Goal: Answer question/provide support: Share knowledge or assist other users

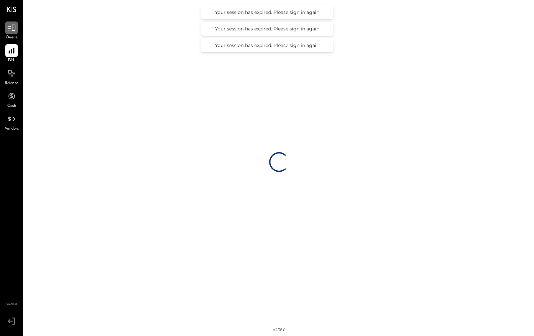
click at [11, 31] on icon at bounding box center [11, 27] width 9 height 9
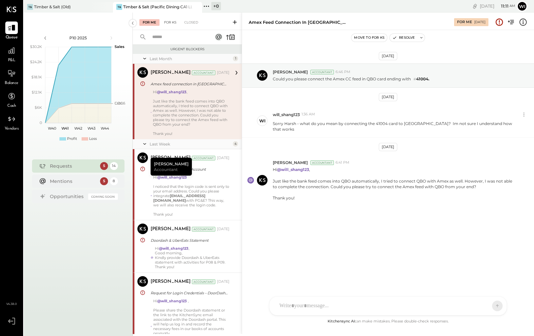
click at [168, 25] on div "For KS" at bounding box center [170, 22] width 19 height 7
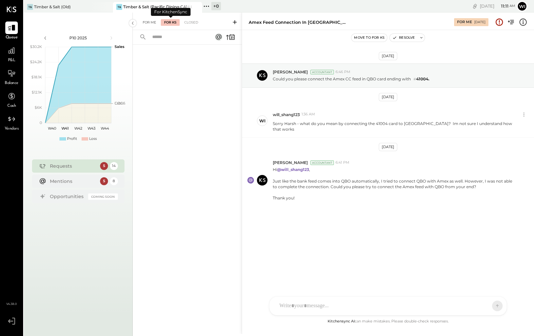
click at [148, 22] on div "For Me" at bounding box center [149, 22] width 20 height 7
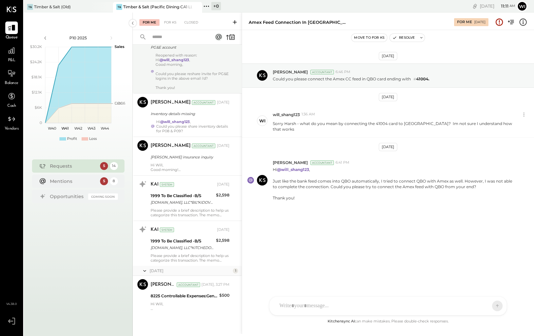
scroll to position [555, 0]
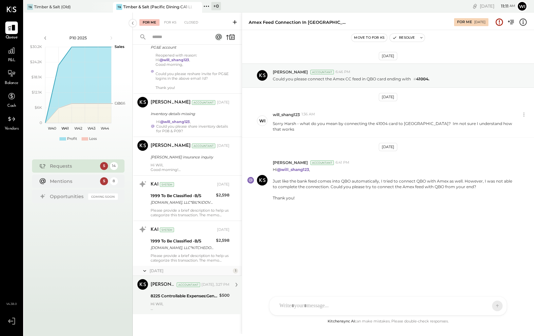
click at [198, 296] on div "8225 Controllable Expenses:General & Administrative Expenses:Accounting/Tax" at bounding box center [184, 295] width 67 height 7
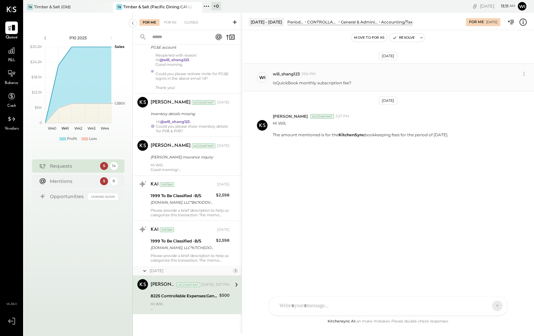
click at [317, 81] on p "IsQuickBook monthly subscription fee?" at bounding box center [312, 83] width 79 height 6
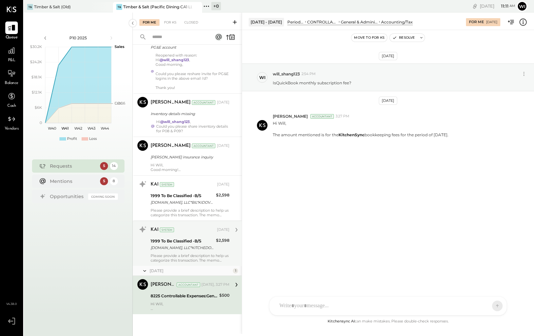
click at [198, 251] on div "1999 To Be Classified -B/S [DOMAIN_NAME], LLC*KITCHEDOVER DE" at bounding box center [182, 244] width 63 height 15
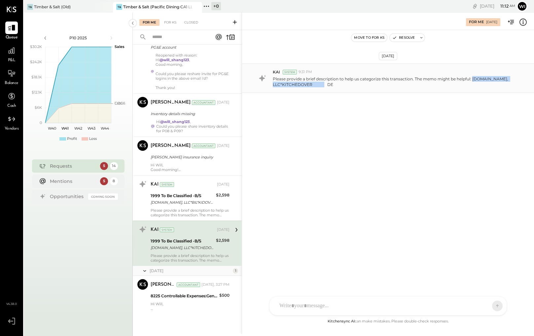
drag, startPoint x: 473, startPoint y: 79, endPoint x: 335, endPoint y: 84, distance: 138.2
click at [335, 84] on p "Please provide a brief description to help us categorize this transaction. The …" at bounding box center [394, 81] width 243 height 11
copy p "[DOMAIN_NAME], LLC*KITCHEDOVER DE"
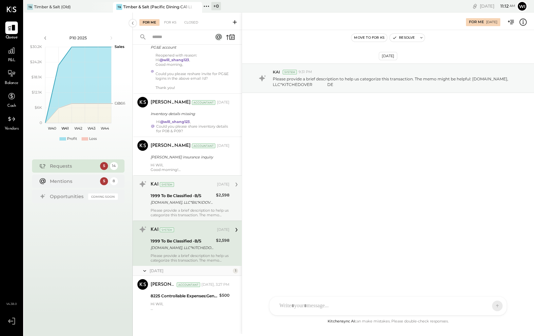
click at [192, 208] on div "Please provide a brief description to help us categorize this transaction. The …" at bounding box center [190, 212] width 79 height 9
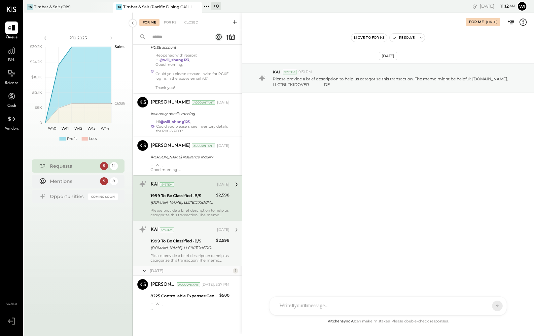
click at [210, 250] on div "[DOMAIN_NAME], LLC*KITCHEDOVER DE" at bounding box center [182, 247] width 63 height 7
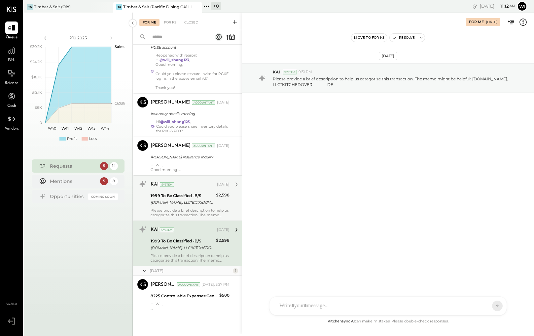
click at [196, 209] on div "Please provide a brief description to help us categorize this transaction. The …" at bounding box center [190, 212] width 79 height 9
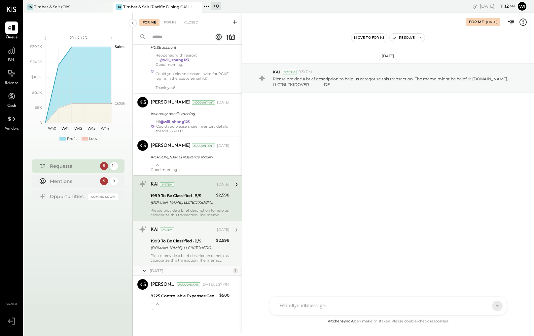
click at [199, 248] on div "[DOMAIN_NAME], LLC*KITCHEDOVER DE" at bounding box center [182, 247] width 63 height 7
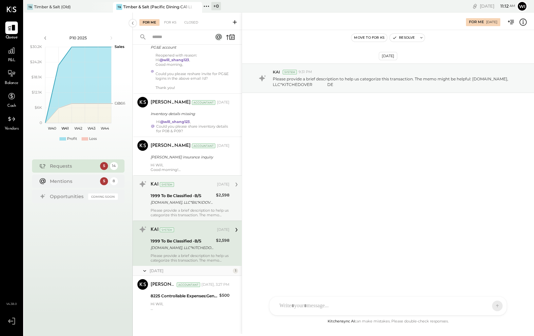
click at [190, 209] on div "Please provide a brief description to help us categorize this transaction. The …" at bounding box center [190, 212] width 79 height 9
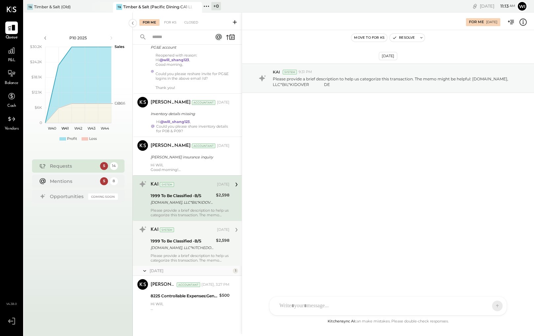
click at [206, 242] on div "1999 To Be Classified -B/S" at bounding box center [182, 240] width 63 height 7
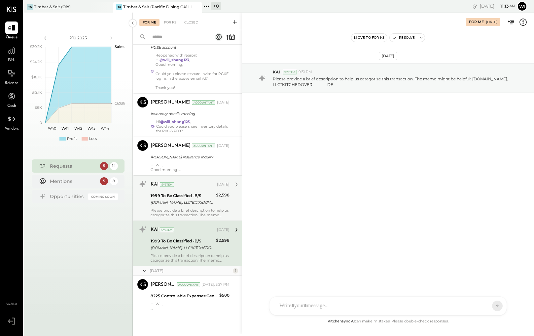
click at [190, 209] on div "Please provide a brief description to help us categorize this transaction. The …" at bounding box center [190, 212] width 79 height 9
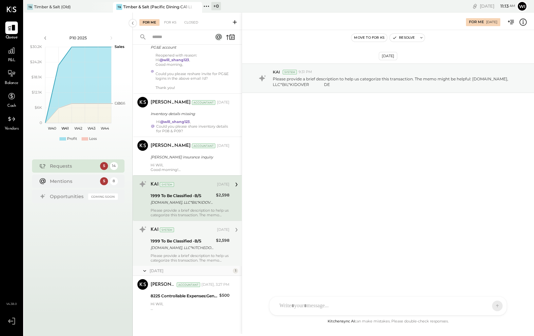
click at [194, 248] on div "[DOMAIN_NAME], LLC*KITCHEDOVER DE" at bounding box center [182, 247] width 63 height 7
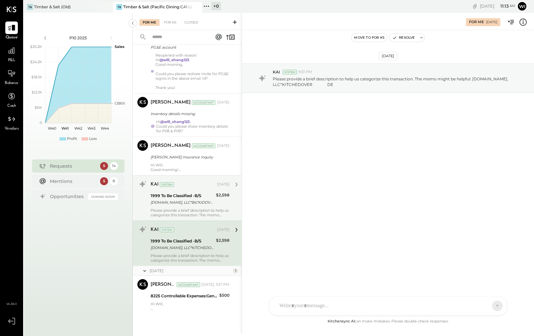
click at [182, 206] on div "KAI System [DATE] 1999 To Be Classified -B/S [DOMAIN_NAME], LLC*BIL*KIDOVER DE …" at bounding box center [190, 198] width 79 height 38
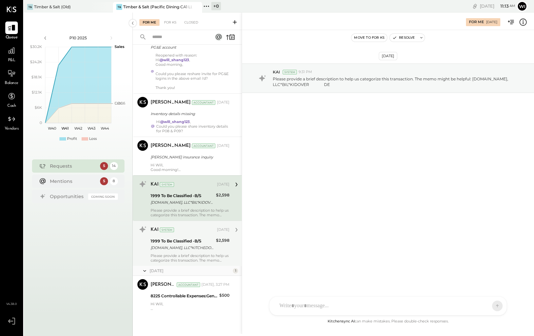
click at [190, 244] on div "1999 To Be Classified -B/S" at bounding box center [182, 240] width 63 height 7
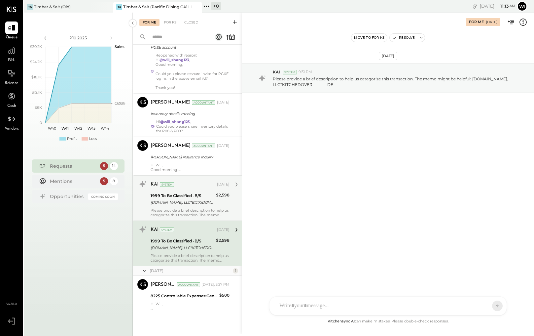
click at [183, 198] on div "1999 To Be Classified -B/S" at bounding box center [182, 195] width 63 height 7
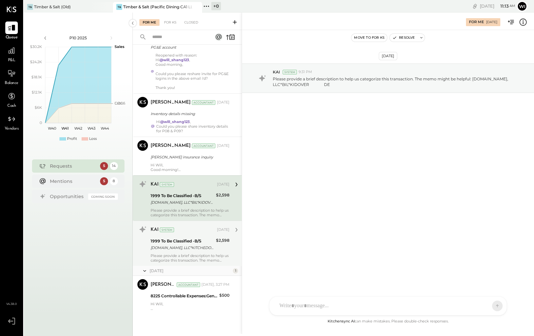
click at [193, 247] on div "[DOMAIN_NAME], LLC*KITCHEDOVER DE" at bounding box center [182, 247] width 63 height 7
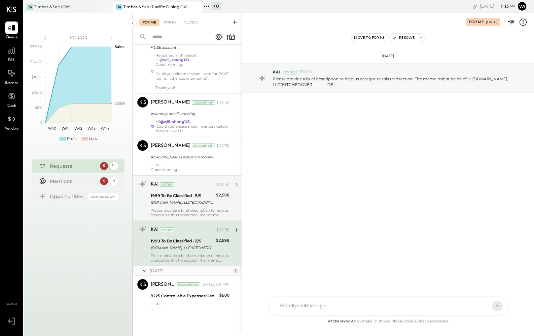
click at [196, 201] on div "[DOMAIN_NAME], LLC*BIL*KIDOVER DE" at bounding box center [182, 202] width 63 height 7
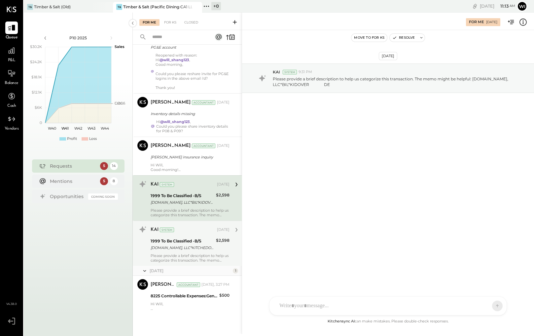
click at [192, 257] on div "Please provide a brief description to help us categorize this transaction. The …" at bounding box center [190, 257] width 79 height 9
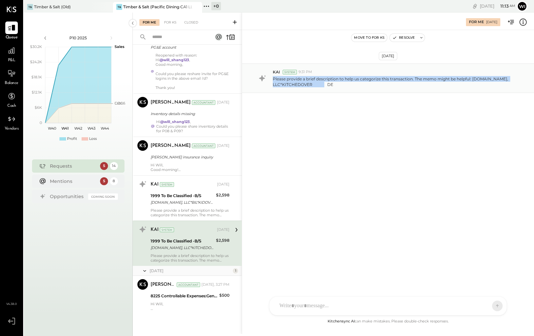
drag, startPoint x: 339, startPoint y: 87, endPoint x: 274, endPoint y: 76, distance: 66.7
click at [274, 76] on div "KAI System 9:31 PM Please provide a brief description to help us categorize thi…" at bounding box center [388, 77] width 292 height 29
click at [327, 118] on div "[DATE] KAI System 9:31 PM Please provide a brief description to help us categor…" at bounding box center [388, 95] width 292 height 96
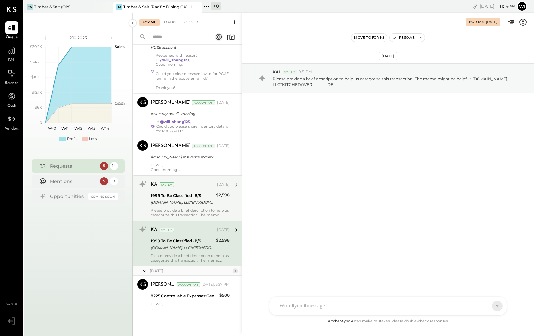
click at [189, 212] on div "Please provide a brief description to help us categorize this transaction. The …" at bounding box center [190, 212] width 79 height 9
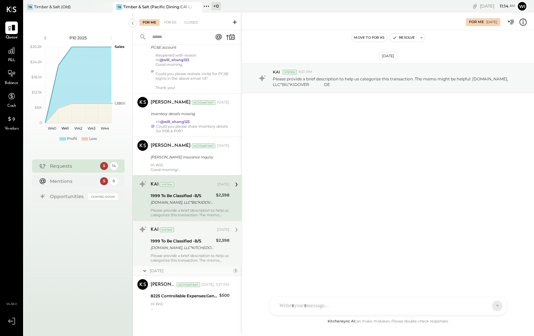
click at [311, 307] on div at bounding box center [382, 305] width 212 height 15
click at [436, 264] on div "**********" at bounding box center [388, 278] width 237 height 36
click at [478, 308] on button at bounding box center [485, 305] width 24 height 10
click at [193, 249] on div "[DOMAIN_NAME], LLC*KITCHEDOVER DE" at bounding box center [182, 247] width 63 height 7
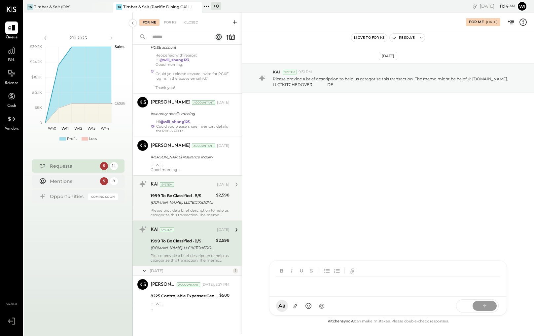
click at [298, 306] on div "[PERSON_NAME] [PERSON_NAME] [PERSON_NAME] R [PERSON_NAME] will_shang123 Y [PERS…" at bounding box center [388, 287] width 238 height 55
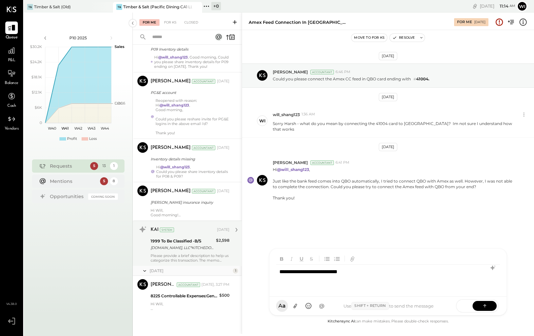
scroll to position [510, 0]
click at [190, 237] on div "1999 To Be Classified -B/S [DOMAIN_NAME], LLC*KITCHEDOVER DE" at bounding box center [182, 244] width 63 height 15
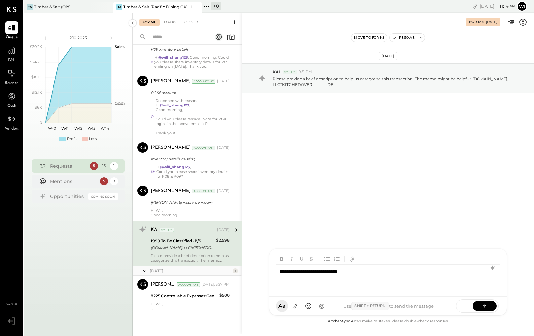
click at [383, 271] on div "**********" at bounding box center [388, 277] width 224 height 26
click at [490, 305] on button at bounding box center [485, 305] width 24 height 10
click at [365, 198] on div "[DATE] KAI System 9:31 PM Please provide a brief description to help us categor…" at bounding box center [388, 173] width 292 height 287
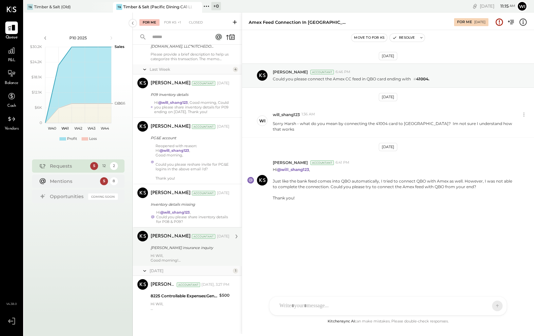
scroll to position [465, 0]
click at [201, 252] on div "[PERSON_NAME] Accountant [DATE] [PERSON_NAME] insurance inquiry Hi [PERSON_NAME…" at bounding box center [190, 247] width 79 height 32
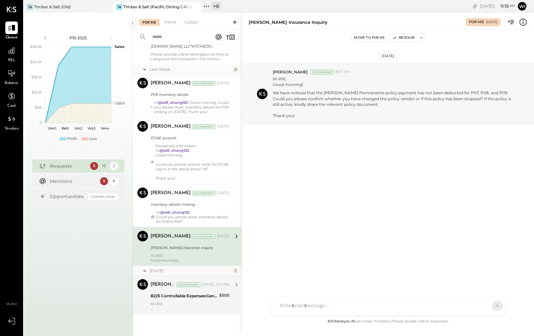
click at [201, 291] on div "[PERSON_NAME] Accountant [DATE], 3:27 PM 8225 Controllable Expenses:General & A…" at bounding box center [190, 295] width 79 height 32
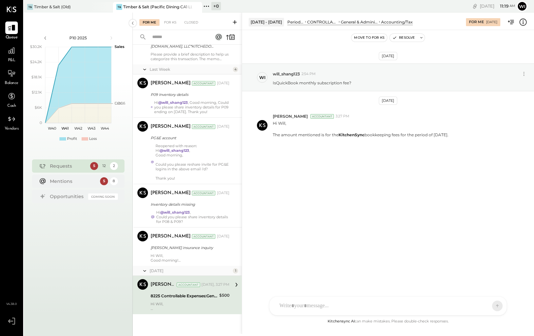
click at [302, 262] on div "[DATE] wi will_shang123 2:54 PM IsQuickBook monthly subscription fee? [DATE] [P…" at bounding box center [388, 173] width 292 height 287
click at [199, 298] on div "8225 Controllable Expenses:General & Administrative Expenses:Accounting/Tax" at bounding box center [184, 295] width 67 height 7
click at [346, 311] on div "[PERSON_NAME] [PERSON_NAME] [PERSON_NAME] R [PERSON_NAME] will_shang123 Y [PERS…" at bounding box center [388, 287] width 238 height 55
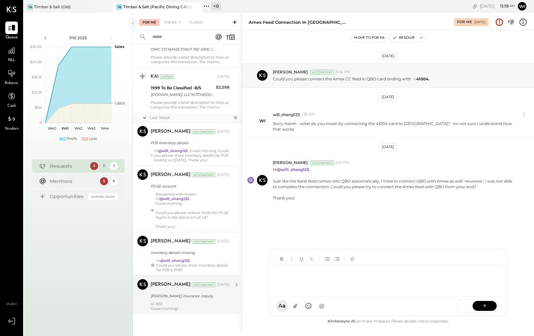
scroll to position [417, 0]
click at [199, 303] on p "Hi [PERSON_NAME], Good morning!" at bounding box center [190, 305] width 79 height 9
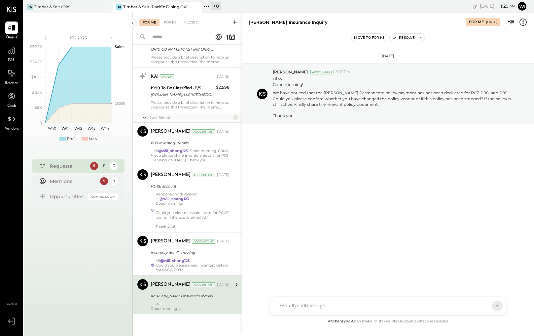
click at [309, 309] on div "[PERSON_NAME] [PERSON_NAME] [PERSON_NAME] R [PERSON_NAME] will_shang123 Y yutar…" at bounding box center [388, 305] width 238 height 19
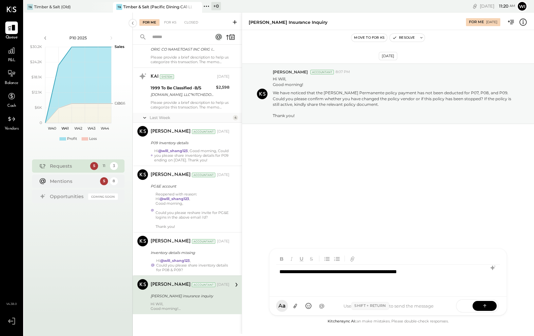
click at [397, 270] on div "**********" at bounding box center [388, 277] width 224 height 26
click at [450, 269] on div "**********" at bounding box center [388, 277] width 224 height 26
drag, startPoint x: 321, startPoint y: 280, endPoint x: 393, endPoint y: 280, distance: 72.0
click at [393, 280] on div "**********" at bounding box center [388, 277] width 224 height 26
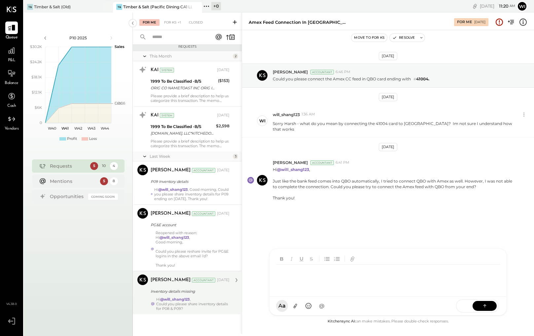
scroll to position [378, 0]
click at [219, 295] on div "Inventory details missing" at bounding box center [189, 291] width 77 height 8
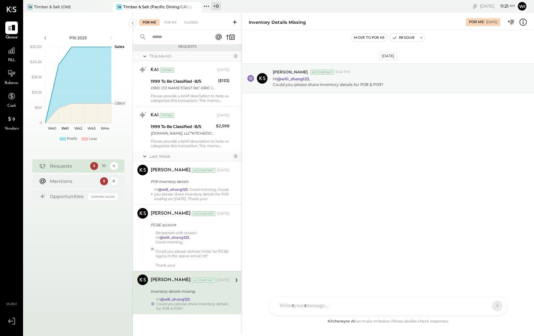
click at [303, 308] on div "[PERSON_NAME] [PERSON_NAME] [PERSON_NAME] R [PERSON_NAME] will_shang123 Y yutar…" at bounding box center [388, 305] width 238 height 19
drag, startPoint x: 326, startPoint y: 273, endPoint x: 273, endPoint y: 270, distance: 52.6
click at [273, 270] on div "**********" at bounding box center [388, 272] width 237 height 48
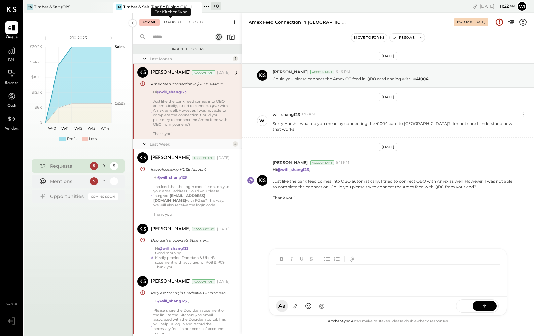
click at [172, 23] on div "For KS +1" at bounding box center [172, 22] width 23 height 7
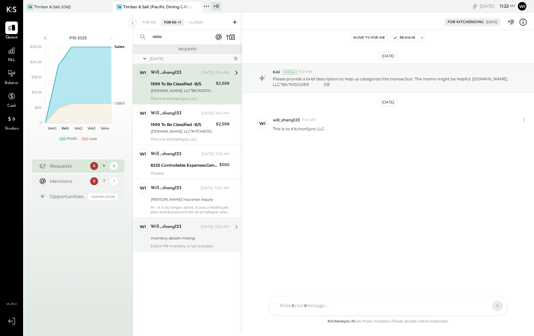
click at [187, 231] on div "will_shang123 [DATE], 11:22 AM" at bounding box center [190, 226] width 79 height 11
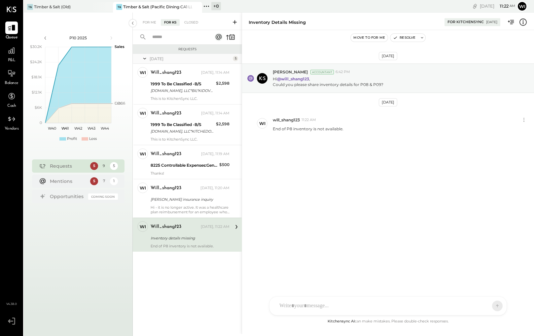
click at [303, 304] on div at bounding box center [388, 305] width 237 height 18
click at [485, 304] on icon at bounding box center [485, 305] width 7 height 7
click at [147, 24] on div "For Me" at bounding box center [149, 22] width 20 height 7
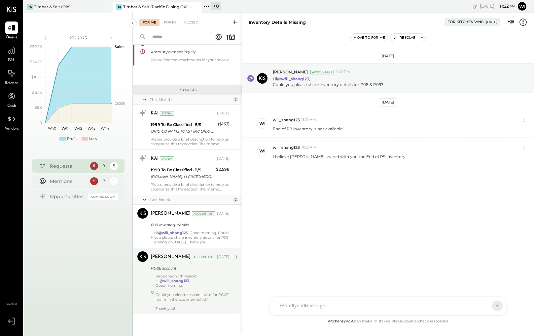
scroll to position [335, 0]
click at [213, 282] on div "Reopened with reason: Hi @will_shang123 , Good morning, Could you please reshar…" at bounding box center [193, 292] width 74 height 37
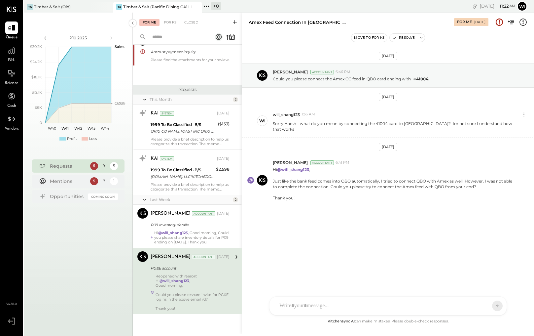
click at [295, 309] on div "[PERSON_NAME] [PERSON_NAME] [PERSON_NAME] R [PERSON_NAME] will_shang123 Y yutar…" at bounding box center [388, 305] width 238 height 19
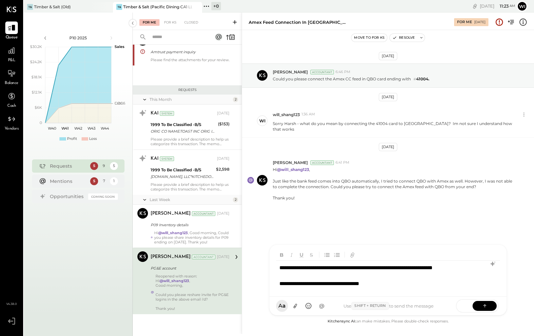
click at [426, 265] on div "**********" at bounding box center [388, 275] width 224 height 30
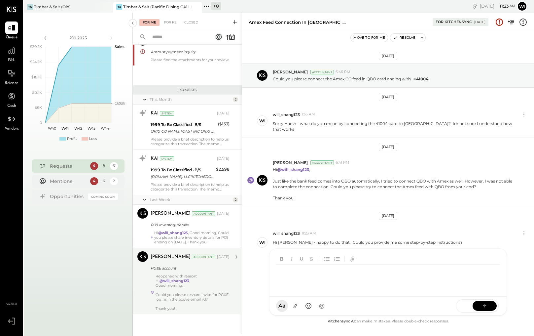
scroll to position [249, 0]
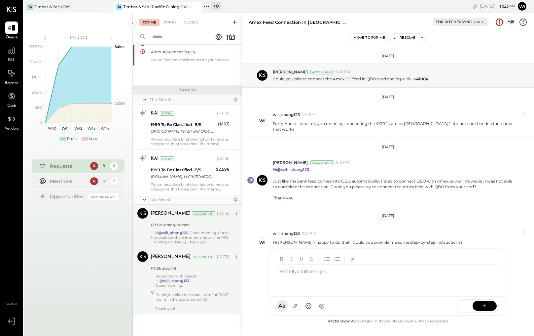
click at [211, 234] on div "Hi @will_shang123 , Good morning, Could you please share inventory details for …" at bounding box center [191, 237] width 75 height 14
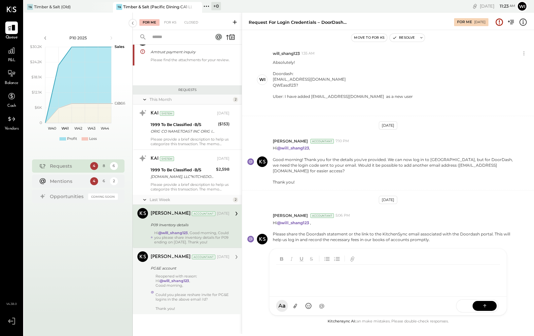
click at [333, 307] on div "[PERSON_NAME] [PERSON_NAME] [PERSON_NAME] R [PERSON_NAME] will_shang123 Y [PERS…" at bounding box center [388, 281] width 238 height 67
click at [255, 274] on div "[DATE] [PERSON_NAME] Accountant 10:00 PM Hi Will, We kindly request the login c…" at bounding box center [388, 182] width 292 height 271
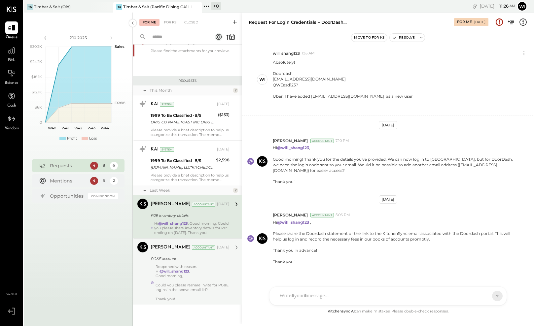
scroll to position [493, 0]
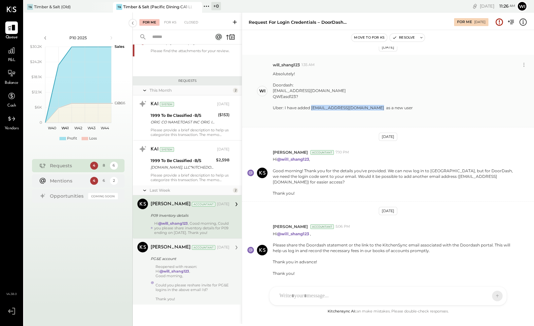
drag, startPoint x: 376, startPoint y: 106, endPoint x: 311, endPoint y: 105, distance: 64.4
click at [311, 105] on div "Uber: I have added [EMAIL_ADDRESS][DOMAIN_NAME] as a new user" at bounding box center [343, 108] width 140 height 6
copy div "[EMAIL_ADDRESS][DOMAIN_NAME]"
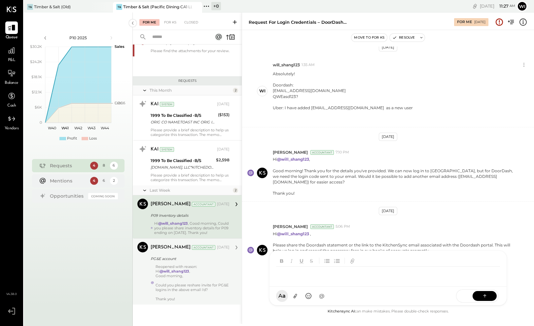
click at [314, 281] on div at bounding box center [382, 274] width 212 height 15
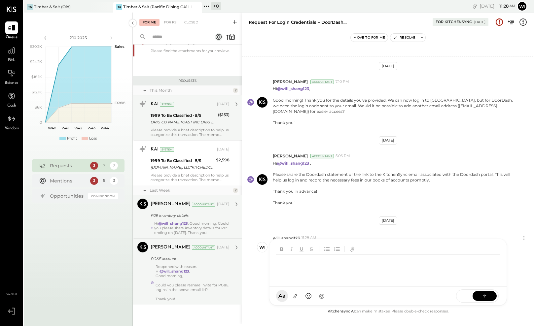
scroll to position [173, 0]
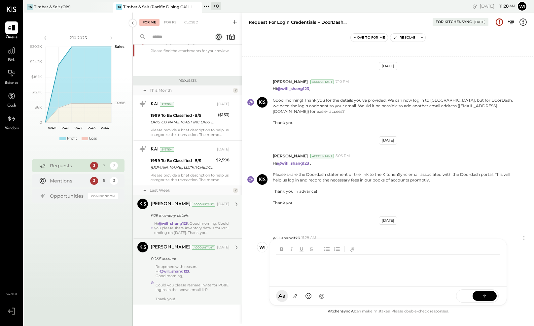
click at [212, 269] on div "Reopened with reason: Hi @will_shang123 , Good morning, Could you please reshar…" at bounding box center [193, 283] width 74 height 37
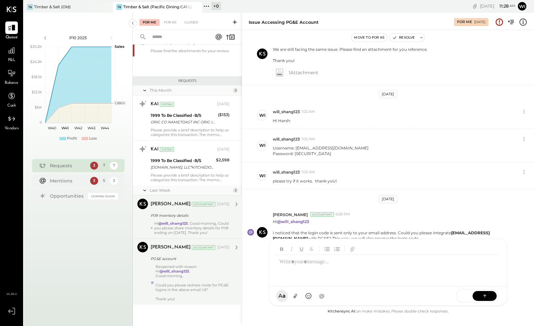
scroll to position [259, 0]
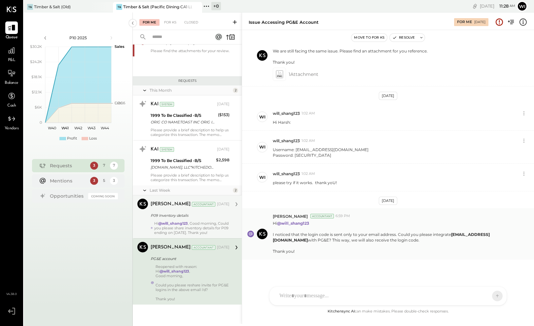
drag, startPoint x: 452, startPoint y: 234, endPoint x: 499, endPoint y: 231, distance: 47.3
click at [490, 232] on strong "[EMAIL_ADDRESS][DOMAIN_NAME]" at bounding box center [381, 237] width 217 height 11
copy p "[EMAIL_ADDRESS][DOMAIN_NAME]"
click at [401, 268] on div "[DATE] [PERSON_NAME] Accountant 10:04 PM Hi Will, We are currently experiencing…" at bounding box center [388, 177] width 292 height 261
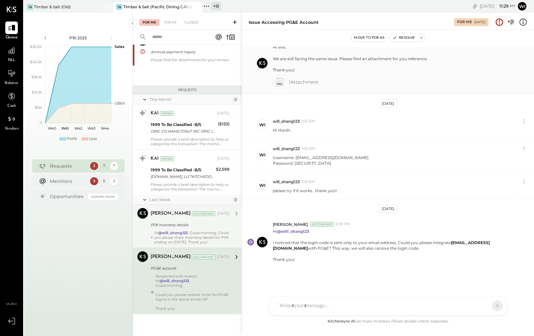
scroll to position [250, 0]
click at [207, 209] on div "[PERSON_NAME] Accountant [DATE]" at bounding box center [190, 213] width 79 height 9
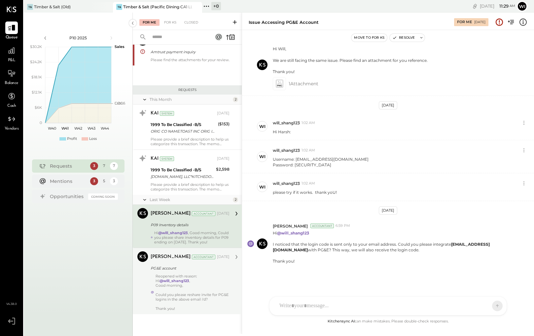
click at [204, 269] on div "PG&E account" at bounding box center [189, 268] width 77 height 7
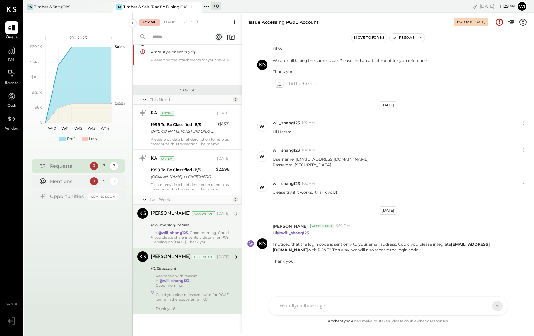
click at [201, 221] on div "P09 Inventory details" at bounding box center [189, 224] width 77 height 7
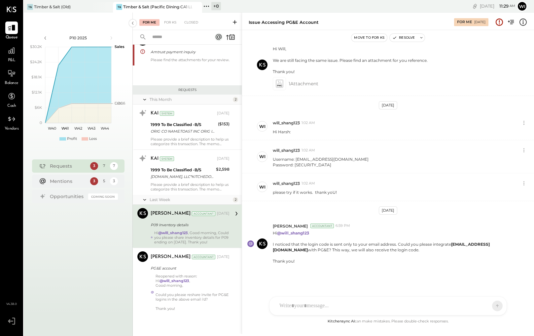
click at [189, 215] on div "[PERSON_NAME] Accountant [DATE] P09 Inventory details Hi @will_shang123 , Good …" at bounding box center [190, 226] width 79 height 36
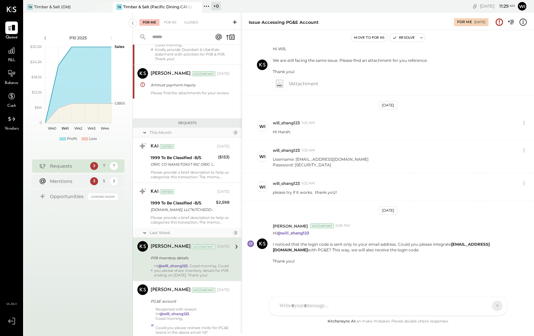
scroll to position [117, 0]
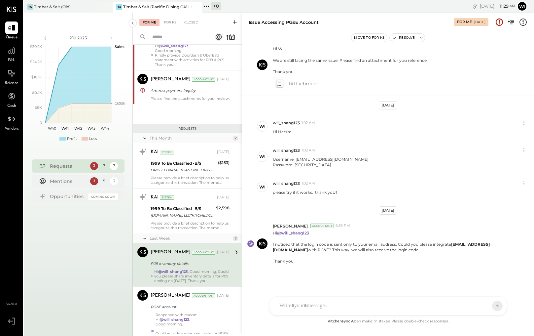
click at [206, 267] on div "P09 Inventory details" at bounding box center [189, 263] width 77 height 8
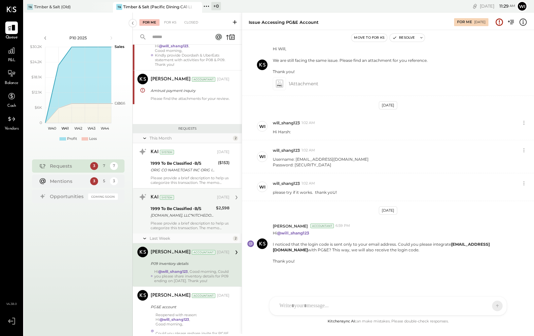
click at [196, 218] on div "[DOMAIN_NAME], LLC*KITCHEDOVER DE" at bounding box center [182, 215] width 63 height 7
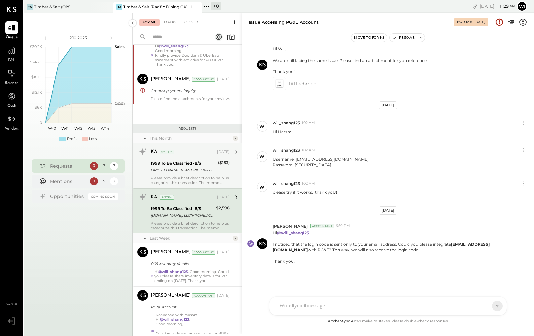
click at [191, 174] on div "1999 To Be Classified -B/S ORIG CO NAME:TOAST INC ORIG ID:XXXXXX3620 DESC DATE:…" at bounding box center [183, 166] width 65 height 15
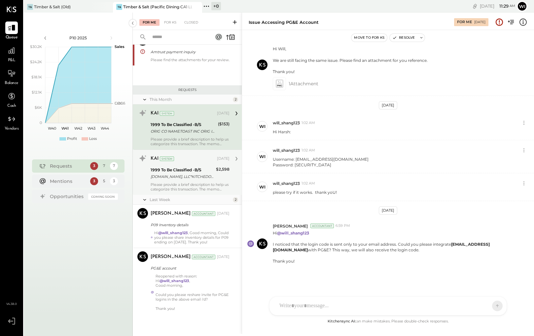
scroll to position [164, 0]
click at [197, 174] on div "[DOMAIN_NAME], LLC*KITCHEDOVER DE" at bounding box center [182, 176] width 63 height 7
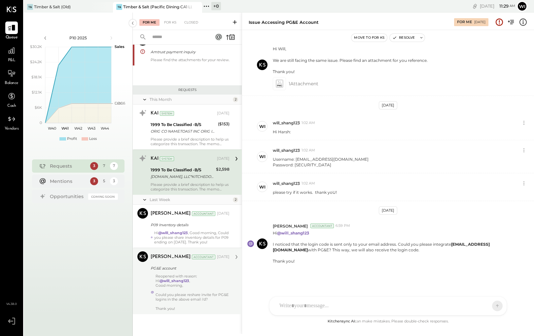
click at [205, 306] on div "Thank you!" at bounding box center [193, 308] width 74 height 5
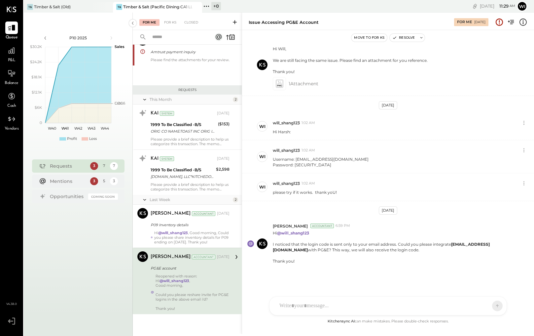
click at [194, 292] on div at bounding box center [193, 289] width 74 height 5
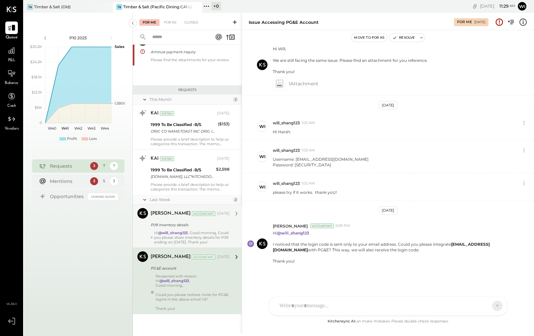
click at [193, 230] on div "Hi @will_shang123 , Good morning, Could you please share inventory details for …" at bounding box center [191, 237] width 75 height 14
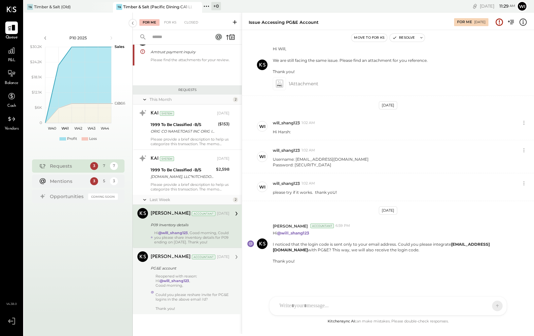
click at [234, 209] on icon at bounding box center [236, 213] width 9 height 9
click at [236, 211] on icon at bounding box center [237, 213] width 2 height 4
click at [231, 273] on div "[PERSON_NAME] Accountant [PERSON_NAME] Accountant [DATE] PG&E account Reopened …" at bounding box center [187, 280] width 109 height 66
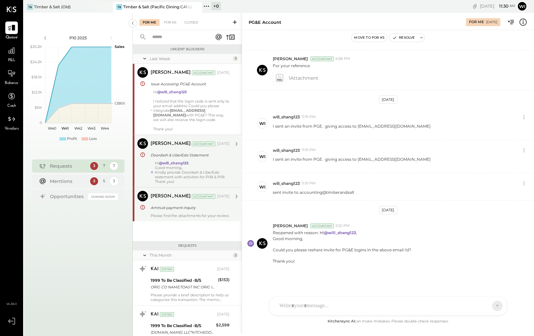
click at [208, 211] on div "Harsh Talajiya Accountant Oct 06, 2025 Amtrust payment inquiry Please find the …" at bounding box center [190, 204] width 79 height 27
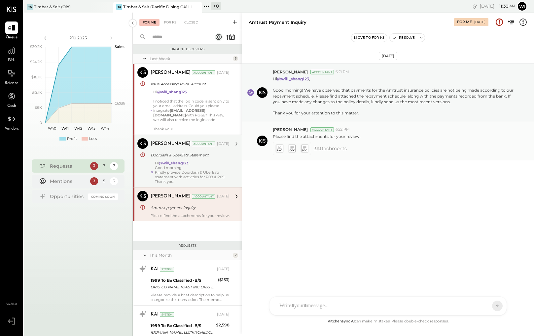
click at [332, 150] on span "3 Attachment s" at bounding box center [330, 148] width 33 height 13
click at [280, 149] on icon at bounding box center [279, 149] width 7 height 8
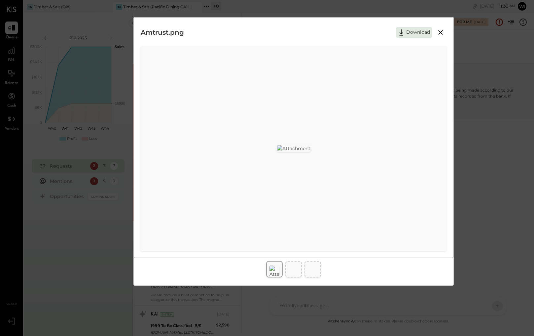
click at [276, 269] on img at bounding box center [275, 271] width 10 height 12
click at [277, 271] on img at bounding box center [275, 271] width 10 height 12
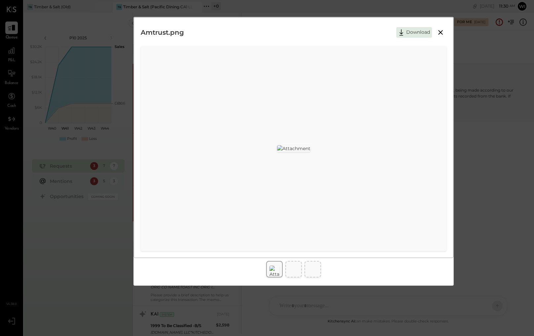
click at [442, 33] on icon at bounding box center [440, 32] width 5 height 5
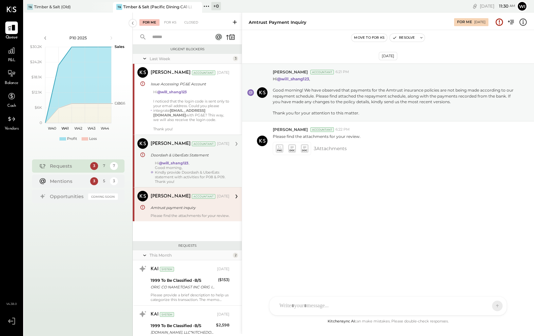
click at [316, 308] on div "[PERSON_NAME] [PERSON_NAME] [PERSON_NAME] R [PERSON_NAME] will_shang123 Y yutar…" at bounding box center [388, 305] width 238 height 19
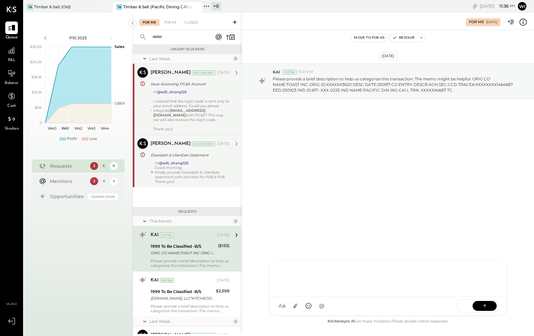
click at [194, 112] on div "Hi @will_shang123 I noticed that the login code is sent only to your email addr…" at bounding box center [191, 111] width 76 height 42
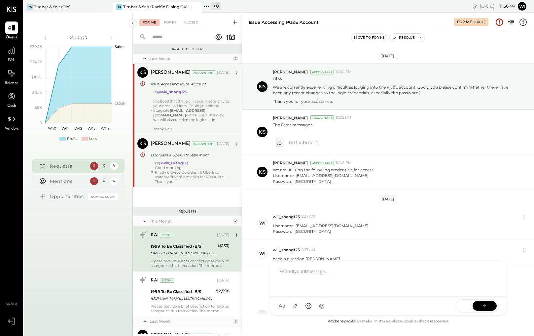
scroll to position [250, 0]
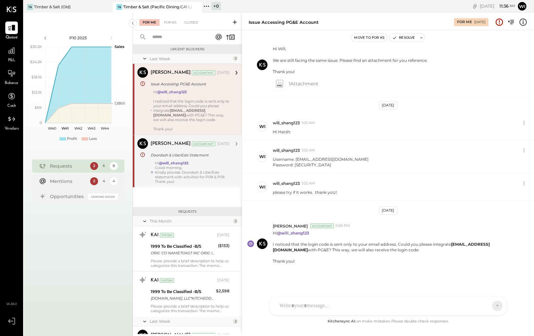
click at [198, 158] on div "Doordash & UberEats Statement" at bounding box center [189, 155] width 77 height 7
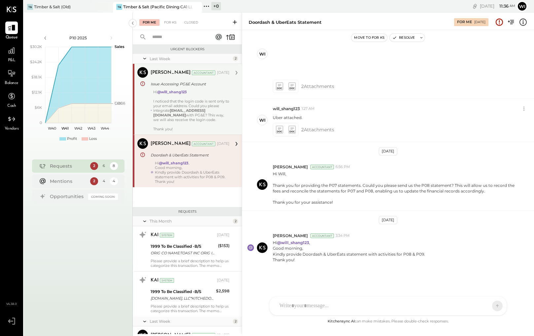
click at [170, 108] on div "Hi @will_shang123 I noticed that the login code is sent only to your email addr…" at bounding box center [191, 111] width 76 height 42
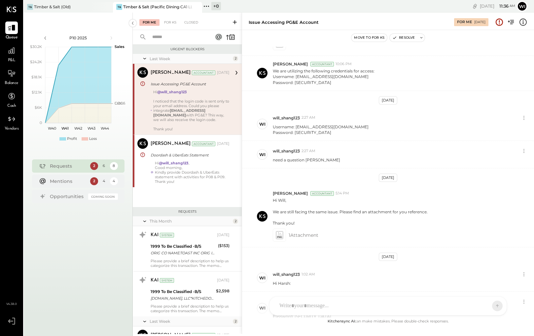
scroll to position [250, 0]
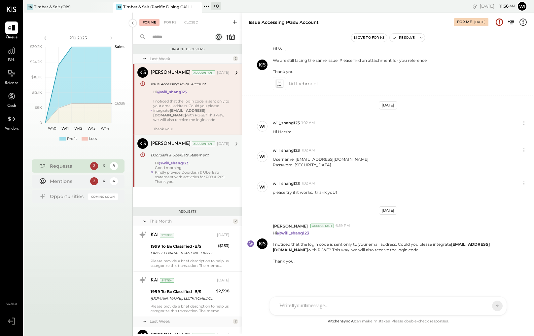
click at [195, 164] on div "Hi @will_shang123 , Good morning, Kindly provide Doordash & UberEats statement …" at bounding box center [192, 172] width 75 height 23
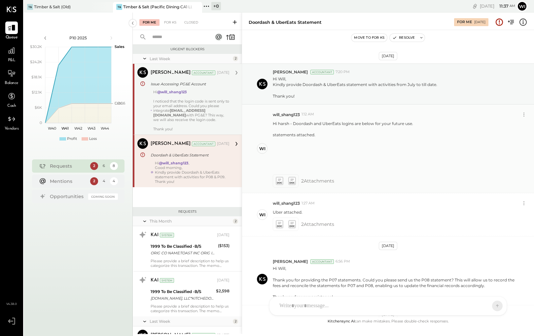
click at [292, 181] on icon at bounding box center [291, 181] width 7 height 8
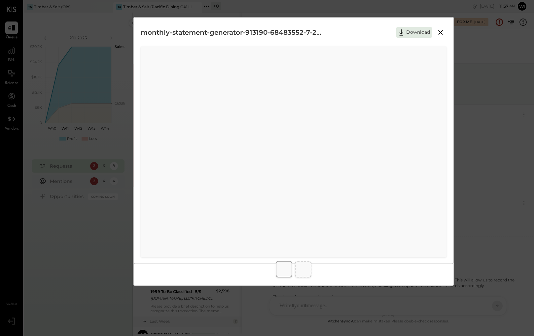
click at [442, 33] on icon at bounding box center [440, 32] width 5 height 5
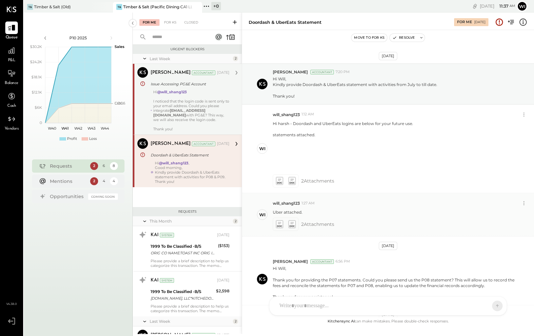
click at [279, 222] on icon at bounding box center [279, 224] width 7 height 8
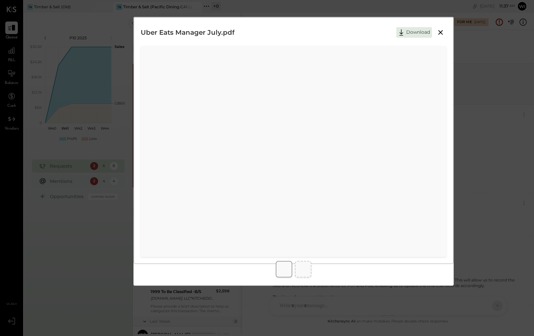
click at [441, 32] on icon at bounding box center [440, 32] width 5 height 5
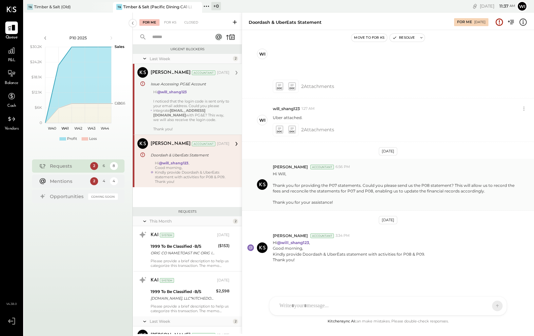
scroll to position [99, 0]
click at [212, 100] on div "Hi @will_shang123 I noticed that the login code is sent only to your email addr…" at bounding box center [191, 111] width 76 height 42
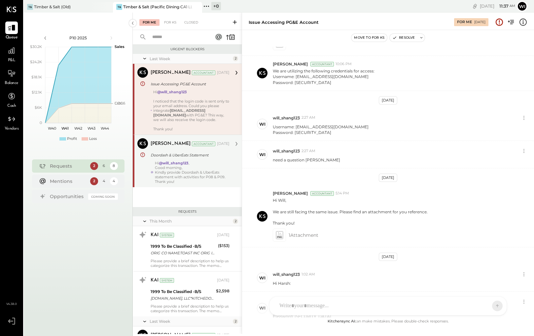
scroll to position [250, 0]
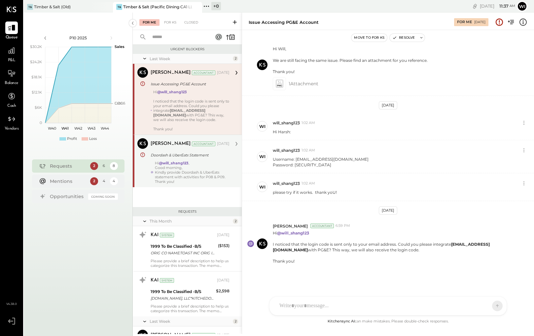
click at [214, 177] on div "Kindly provide Doordash & UberEats statement with activities for P08 & P09. Tha…" at bounding box center [192, 177] width 75 height 14
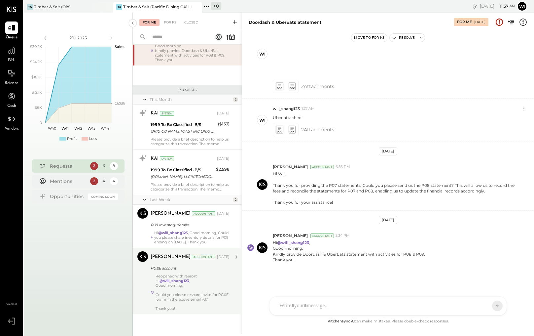
scroll to position [126, 0]
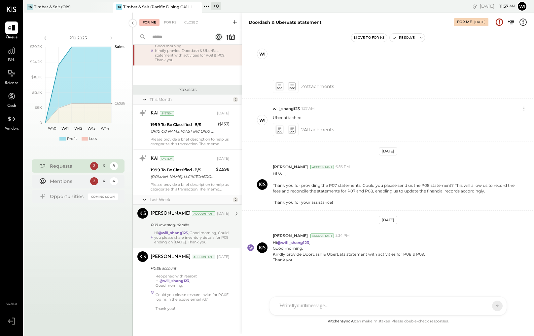
click at [215, 234] on div "Hi @will_shang123 , Good morning, Could you please share inventory details for …" at bounding box center [191, 237] width 75 height 14
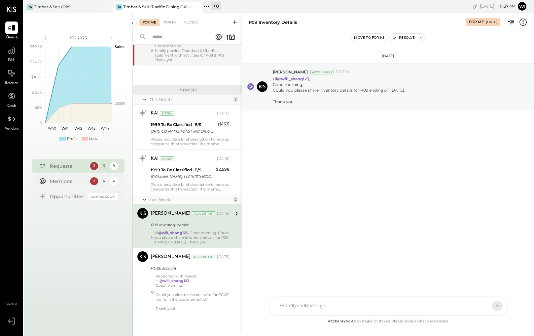
click at [337, 305] on div at bounding box center [382, 305] width 212 height 15
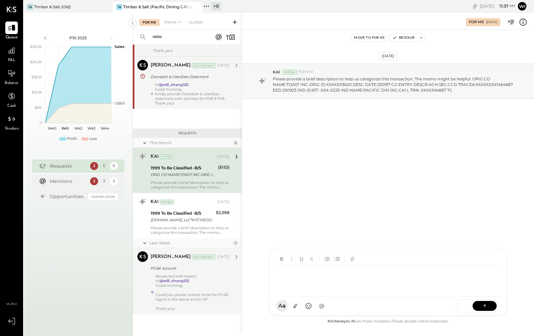
scroll to position [78, 0]
click at [205, 290] on div at bounding box center [193, 290] width 74 height 5
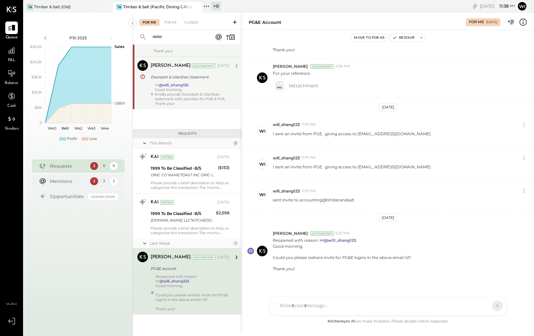
scroll to position [148, 0]
click at [208, 276] on div "Reopened with reason: Hi @will_shang123 , Good morning, Could you please reshar…" at bounding box center [193, 292] width 74 height 37
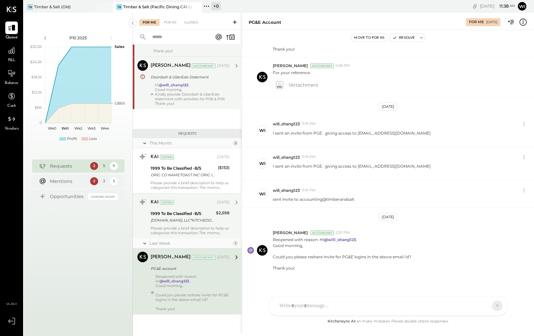
click at [206, 224] on div "KAI System Oct 03, 2025 1999 To Be Classified -B/S BILL.COM, LLC*KITCHEDOVER DE…" at bounding box center [190, 216] width 79 height 38
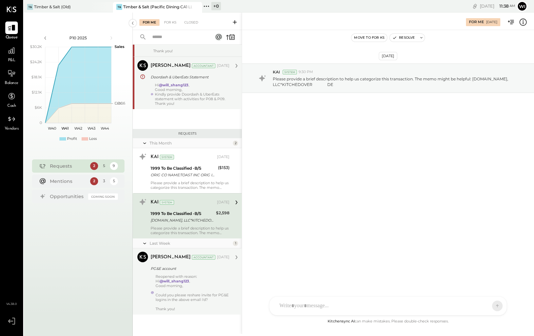
click at [336, 302] on div at bounding box center [382, 305] width 212 height 15
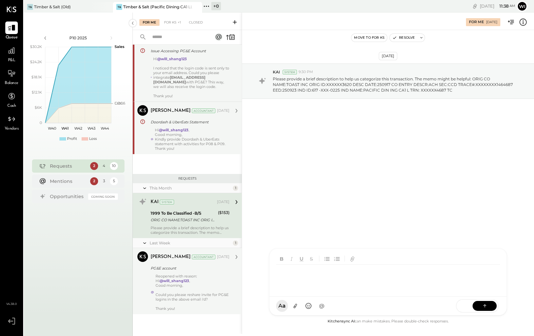
scroll to position [33, 0]
click at [313, 278] on div at bounding box center [388, 277] width 224 height 26
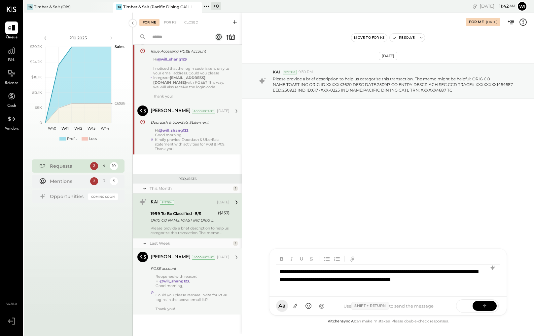
click at [298, 272] on div "**********" at bounding box center [388, 277] width 224 height 26
click at [474, 278] on div "**********" at bounding box center [388, 277] width 224 height 26
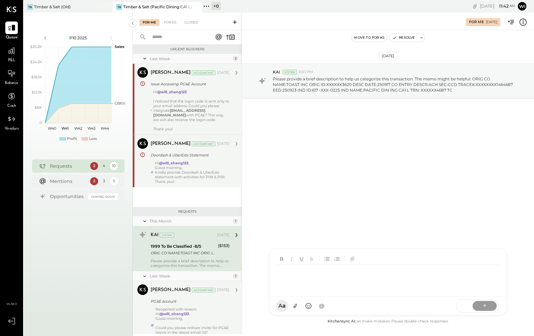
scroll to position [36, 0]
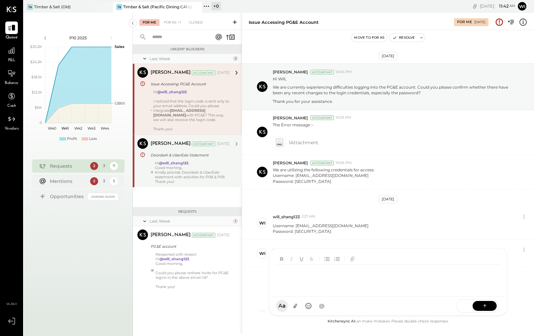
scroll to position [250, 0]
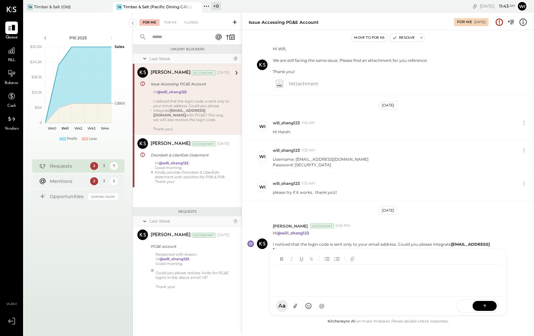
click at [204, 172] on div "Kindly provide Doordash & UberEats statement with activities for P08 & P09. Tha…" at bounding box center [192, 177] width 75 height 14
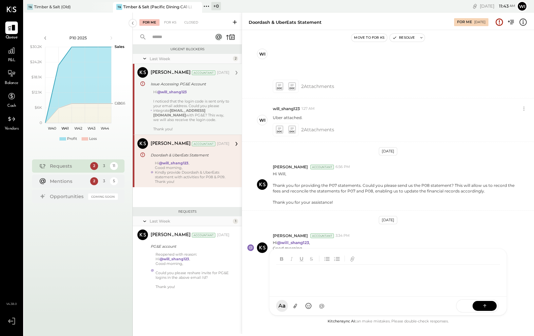
click at [310, 310] on div "[PERSON_NAME] [PERSON_NAME] [PERSON_NAME] R [PERSON_NAME] will_shang123 Y [PERS…" at bounding box center [388, 281] width 238 height 67
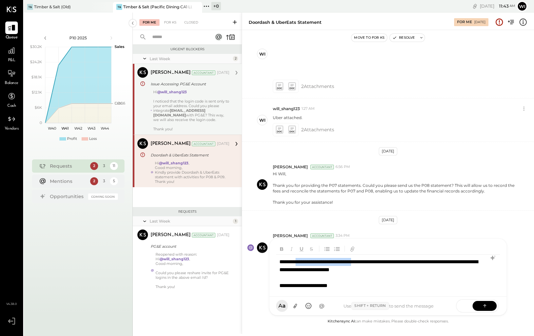
drag, startPoint x: 385, startPoint y: 261, endPoint x: 302, endPoint y: 262, distance: 83.6
click at [302, 262] on div "**********" at bounding box center [387, 273] width 223 height 38
copy div "**********"
click at [358, 286] on div "**********" at bounding box center [379, 285] width 200 height 8
click at [344, 286] on div "**********" at bounding box center [379, 285] width 200 height 8
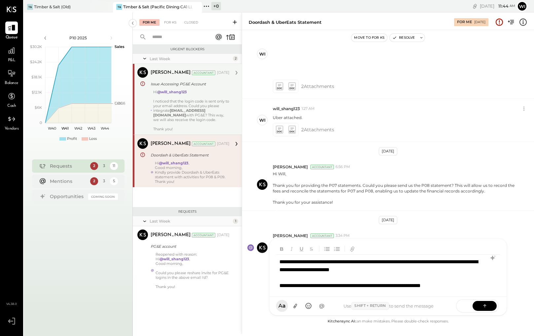
click at [485, 288] on div "**********" at bounding box center [387, 273] width 223 height 38
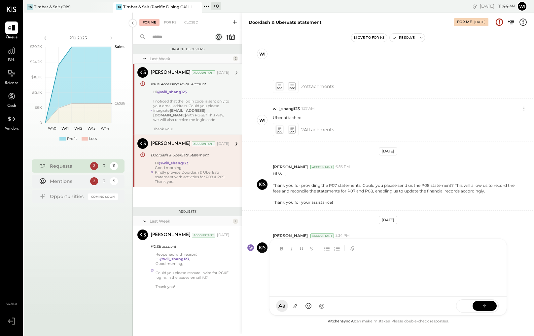
scroll to position [250, 0]
